Goal: Information Seeking & Learning: Learn about a topic

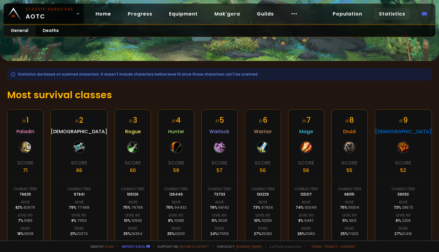
scroll to position [51, 0]
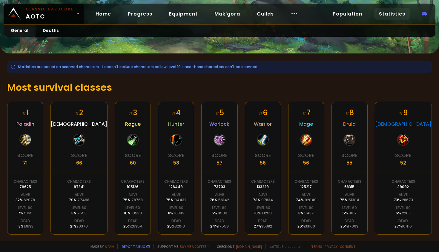
click at [221, 126] on span "Warlock" at bounding box center [219, 123] width 20 height 7
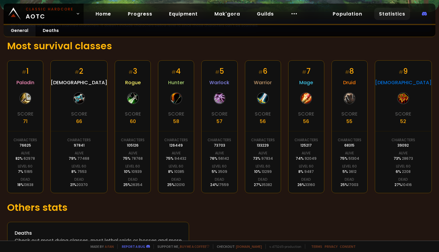
scroll to position [111, 0]
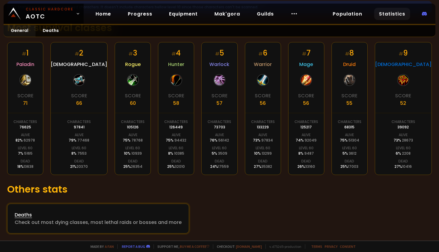
click at [30, 210] on link "Deaths Check out most dying classes, most lethal raids or bosses and more" at bounding box center [98, 218] width 182 height 30
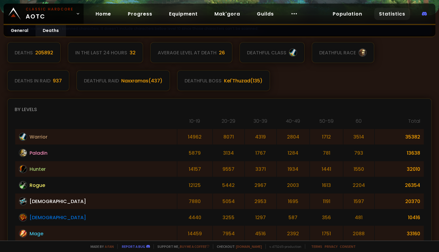
scroll to position [140, 0]
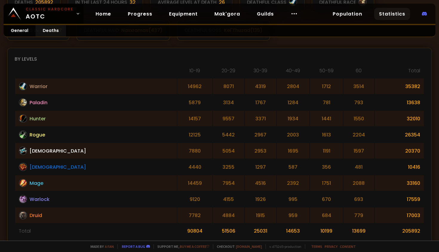
click at [411, 70] on th "Total" at bounding box center [398, 72] width 49 height 11
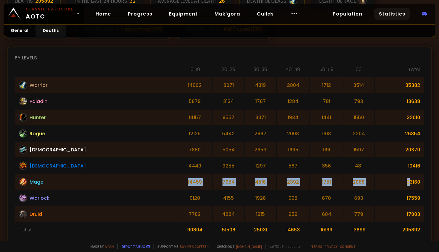
drag, startPoint x: 404, startPoint y: 183, endPoint x: 419, endPoint y: 184, distance: 15.3
click at [419, 184] on table "10-19 20-29 30-39 40-49 50-59 60 Total Warrior 14962 8071 4319 2804 1712 3514 3…" at bounding box center [219, 151] width 409 height 172
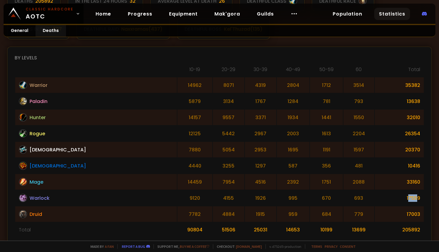
drag, startPoint x: 404, startPoint y: 198, endPoint x: 412, endPoint y: 198, distance: 7.8
click at [412, 198] on td "17559" at bounding box center [398, 198] width 49 height 16
click at [407, 213] on td "17003" at bounding box center [398, 214] width 49 height 16
drag, startPoint x: 402, startPoint y: 196, endPoint x: 416, endPoint y: 196, distance: 13.1
click at [416, 196] on td "17559" at bounding box center [398, 198] width 49 height 16
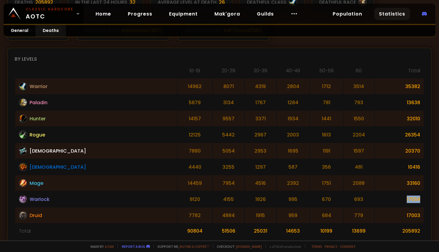
scroll to position [0, 0]
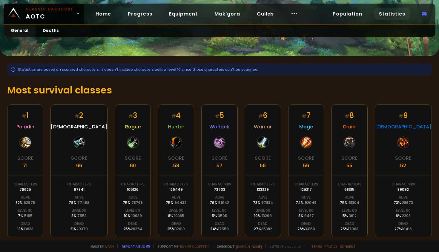
scroll to position [50, 0]
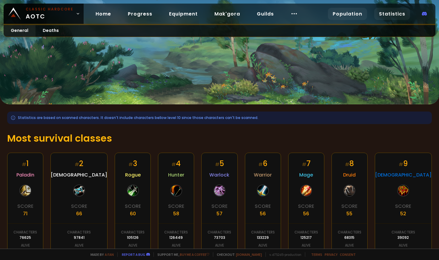
click at [348, 13] on link "Population" at bounding box center [347, 14] width 39 height 12
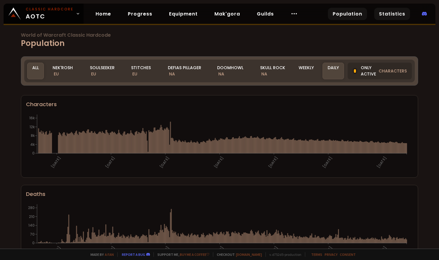
click at [399, 13] on link "Statistics" at bounding box center [392, 14] width 36 height 12
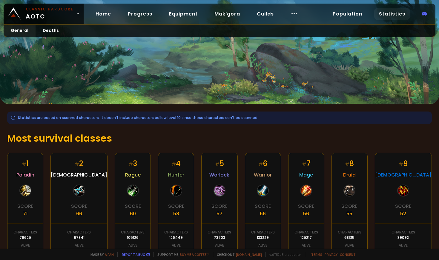
click at [386, 12] on link "Statistics" at bounding box center [392, 14] width 36 height 12
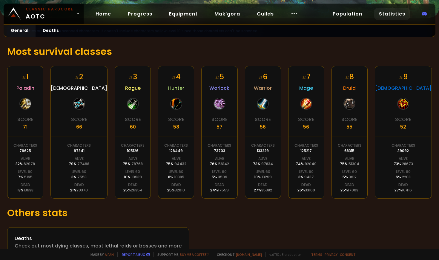
scroll to position [102, 0]
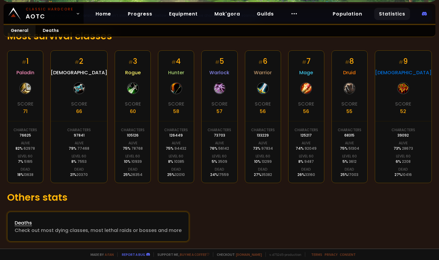
click at [24, 220] on div "Deaths" at bounding box center [98, 222] width 167 height 7
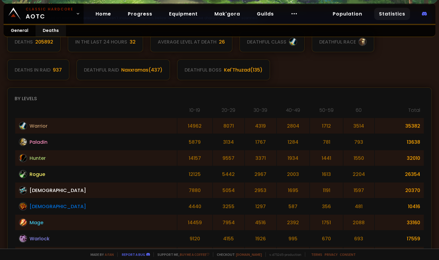
scroll to position [150, 0]
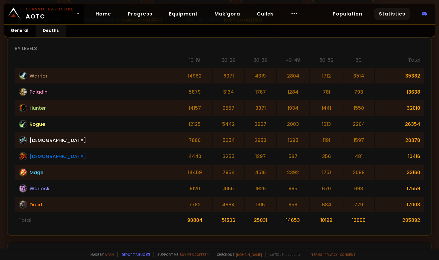
click at [405, 156] on td "10416" at bounding box center [398, 157] width 49 height 16
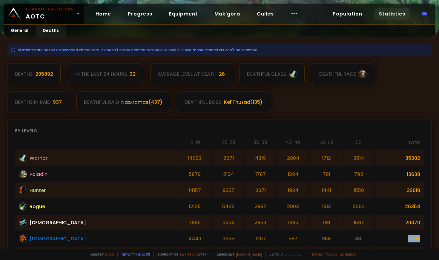
scroll to position [0, 0]
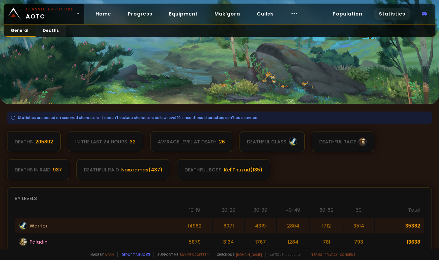
click at [20, 30] on link "General" at bounding box center [20, 31] width 32 height 12
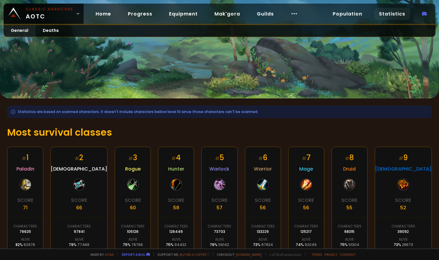
scroll to position [11, 0]
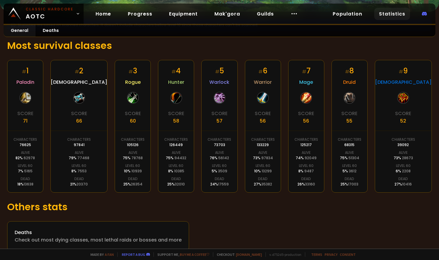
scroll to position [102, 0]
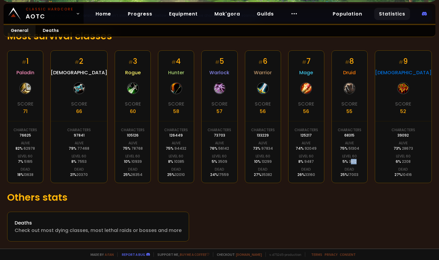
drag, startPoint x: 369, startPoint y: 161, endPoint x: 361, endPoint y: 161, distance: 7.8
click at [361, 161] on div "# 8 Druid Score 55 Characters 68315 Alive 75 % 51304 Level 60 5 % 3612 Dead 25 …" at bounding box center [349, 116] width 36 height 133
drag, startPoint x: 229, startPoint y: 162, endPoint x: 219, endPoint y: 163, distance: 9.6
click at [219, 163] on div "# 5 Warlock Score 57 Characters 73703 Alive 76 % 56142 Level 60 5 % 3509 Dead 2…" at bounding box center [219, 116] width 36 height 133
click at [356, 161] on span "3612" at bounding box center [352, 161] width 8 height 5
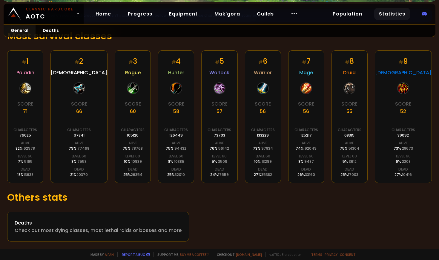
click at [358, 172] on span "17003" at bounding box center [353, 174] width 10 height 5
click at [354, 136] on div "68315" at bounding box center [349, 135] width 10 height 5
click at [356, 163] on span "3612" at bounding box center [352, 161] width 8 height 5
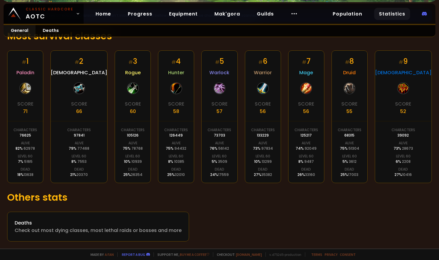
click at [354, 135] on div "68315" at bounding box center [349, 135] width 10 height 5
click at [354, 138] on div "68315" at bounding box center [349, 135] width 10 height 5
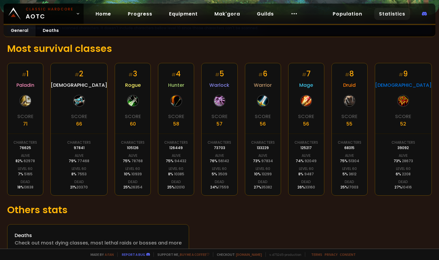
scroll to position [84, 0]
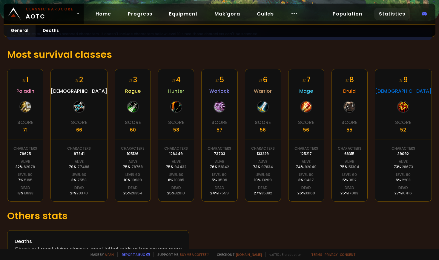
click at [127, 153] on div "105126" at bounding box center [133, 153] width 12 height 5
click at [169, 151] on div "126449" at bounding box center [175, 153] width 13 height 5
click at [218, 151] on div "73703" at bounding box center [219, 153] width 11 height 5
click at [407, 154] on div "39092" at bounding box center [402, 153] width 11 height 5
